Goal: Complete application form

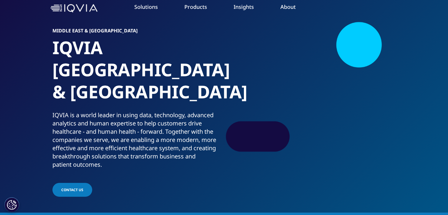
scroll to position [59, 0]
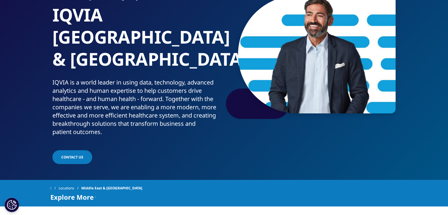
click at [67, 155] on span "Contact us" at bounding box center [72, 157] width 22 height 5
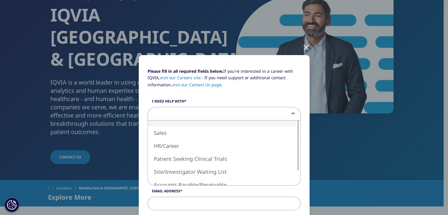
click at [170, 111] on span at bounding box center [224, 114] width 153 height 14
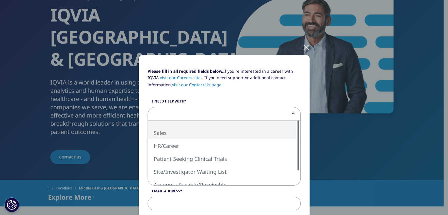
select select "Sales"
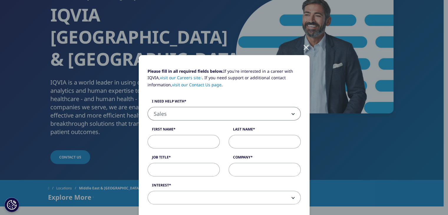
click at [200, 142] on input "First Name" at bounding box center [184, 142] width 72 height 14
type input "Roudy"
type input "[PERSON_NAME]"
type input "Pharmakey [PERSON_NAME]"
type input "[PERSON_NAME][EMAIL_ADDRESS][DOMAIN_NAME]"
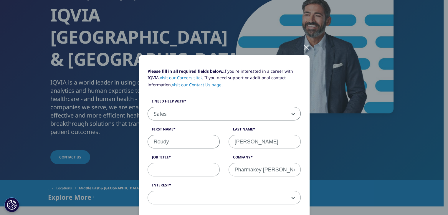
type input "81550254"
select select "[GEOGRAPHIC_DATA]"
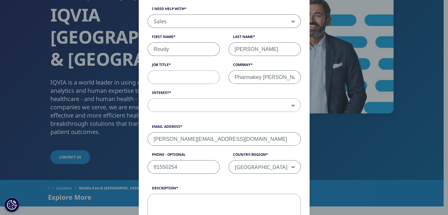
scroll to position [63, 0]
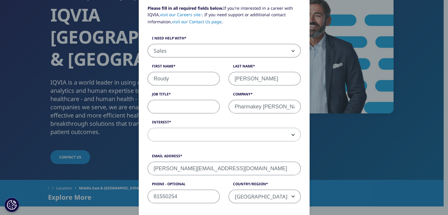
click at [170, 108] on input "Job Title" at bounding box center [184, 107] width 72 height 14
type input "Marketing manager"
click at [286, 131] on span at bounding box center [224, 135] width 153 height 14
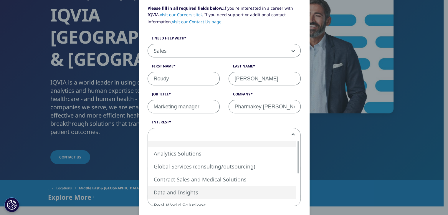
select select "Data and Insights"
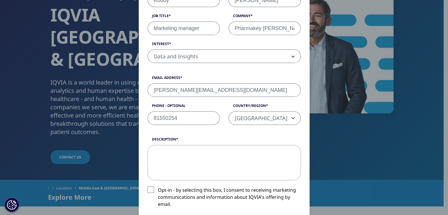
scroll to position [151, 0]
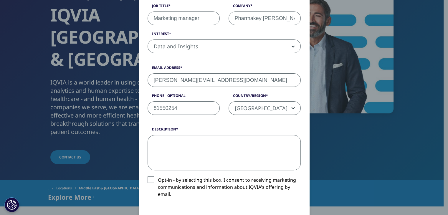
click at [176, 143] on textarea "Description" at bounding box center [224, 152] width 153 height 35
type textarea "w"
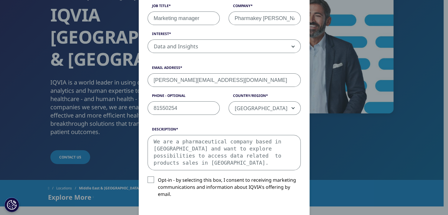
type textarea "We are a pharmaceutical company based in [GEOGRAPHIC_DATA] and want to explore …"
click at [149, 179] on label "Opt-in - by selecting this box, I consent to receiving marketing communications…" at bounding box center [224, 189] width 153 height 24
click at [158, 177] on input "Opt-in - by selecting this box, I consent to receiving marketing communications…" at bounding box center [158, 177] width 0 height 0
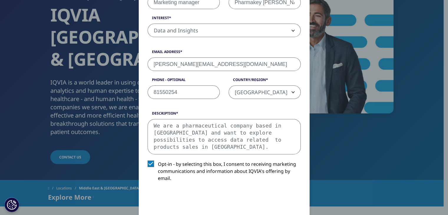
scroll to position [240, 0]
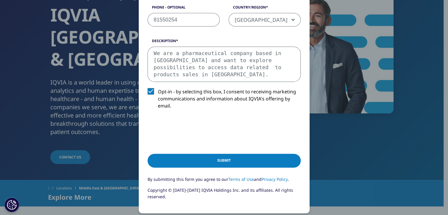
click at [247, 159] on input "Submit" at bounding box center [224, 161] width 153 height 14
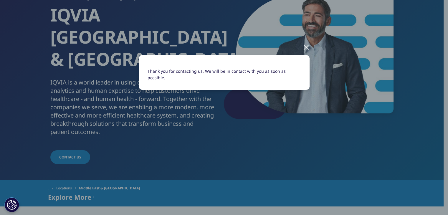
scroll to position [0, 0]
